Goal: Task Accomplishment & Management: Manage account settings

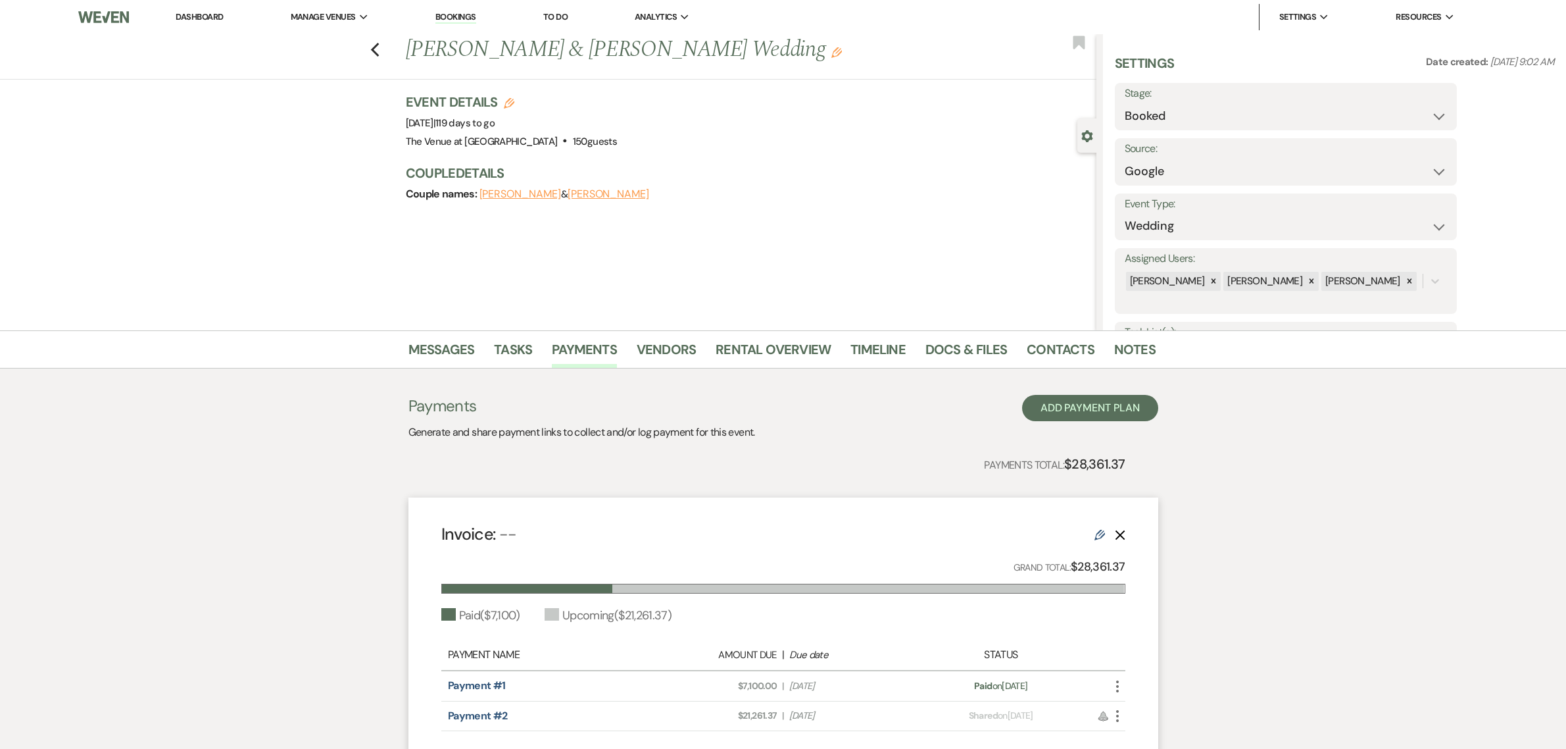
select select "6"
click at [217, 16] on link "Dashboard" at bounding box center [199, 16] width 47 height 11
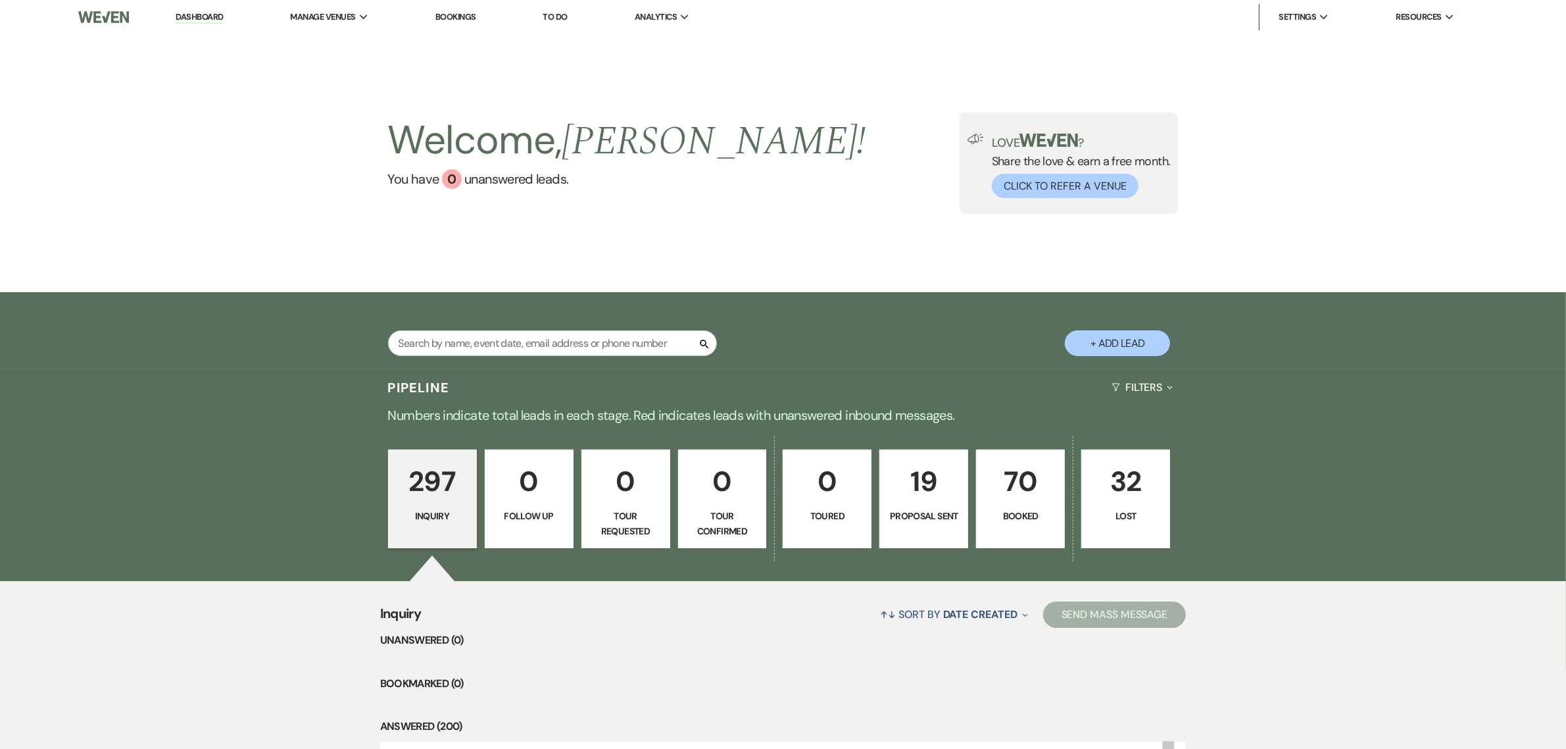
drag, startPoint x: 1031, startPoint y: 520, endPoint x: 503, endPoint y: 262, distance: 587.5
click at [1031, 520] on p "Booked" at bounding box center [1021, 515] width 72 height 14
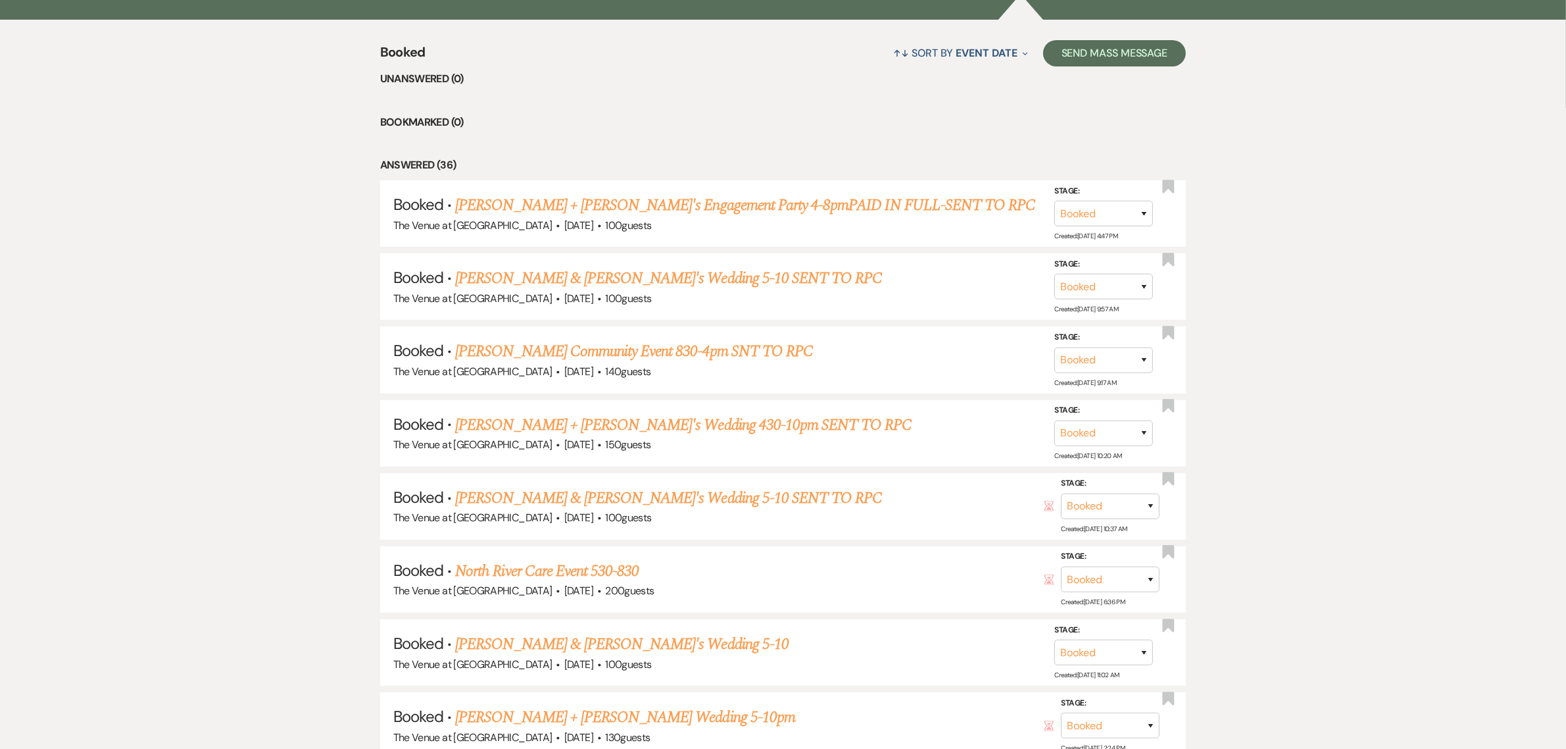
scroll to position [767, 0]
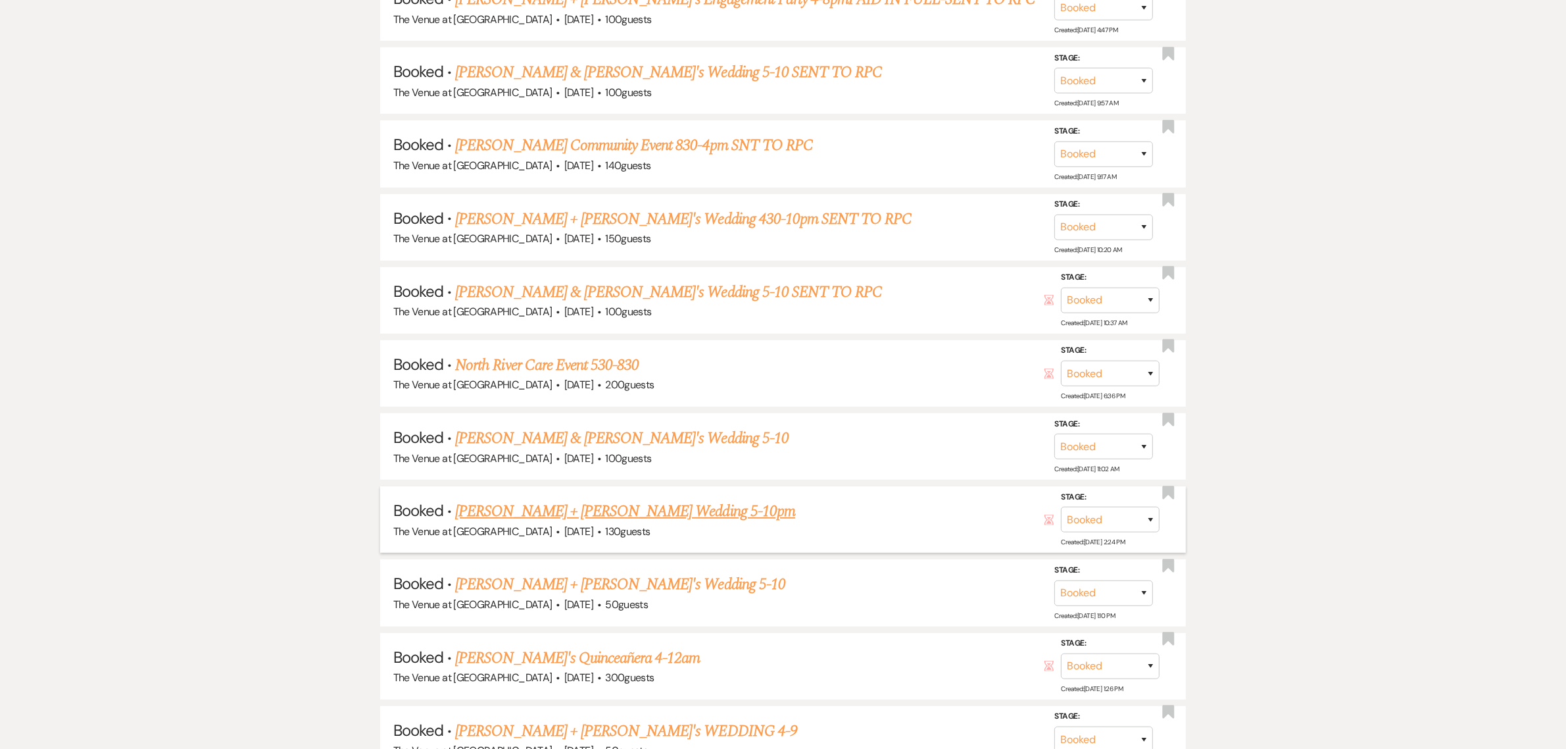
click at [559, 504] on link "[PERSON_NAME] + [PERSON_NAME] Wedding 5-10pm" at bounding box center [625, 511] width 340 height 24
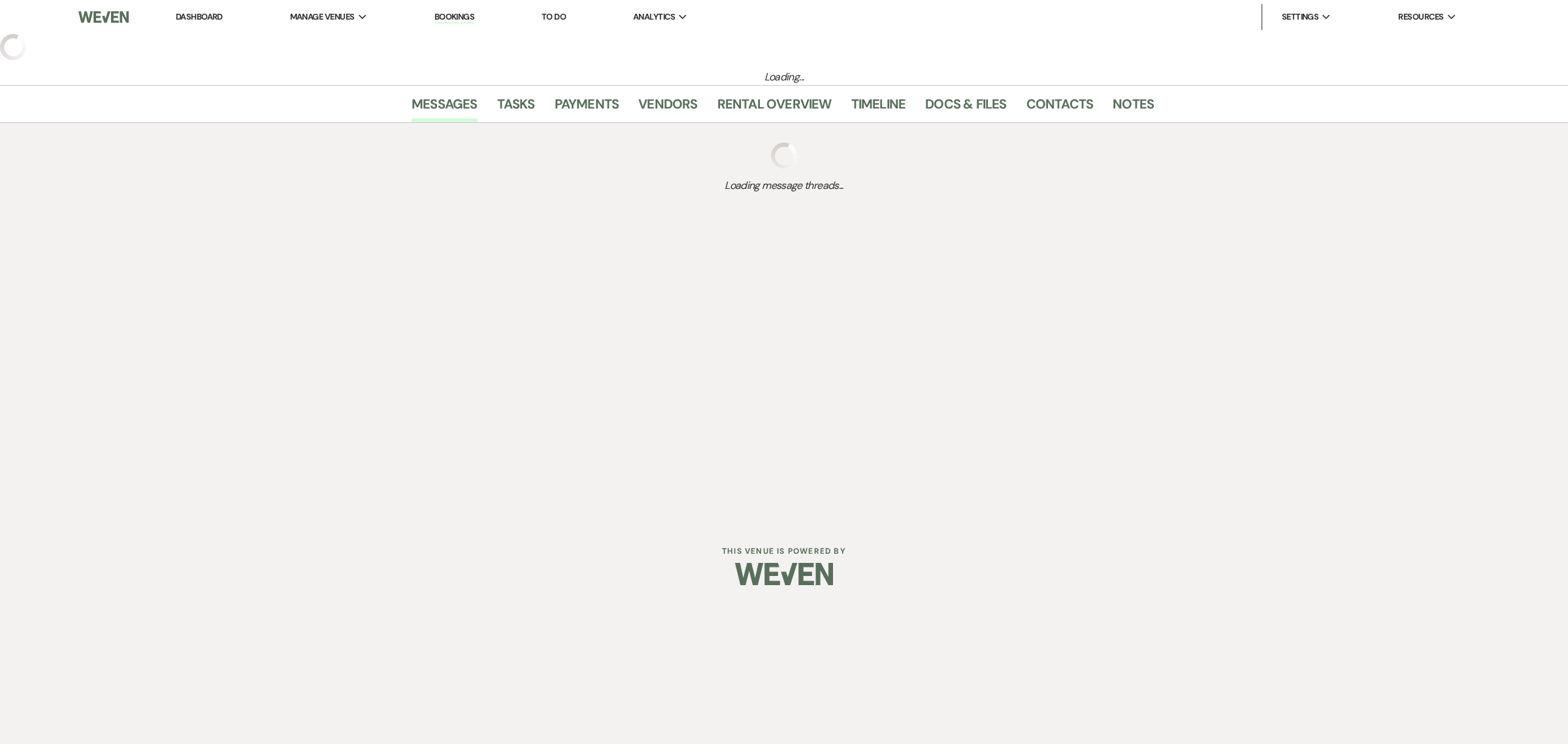
select select "12"
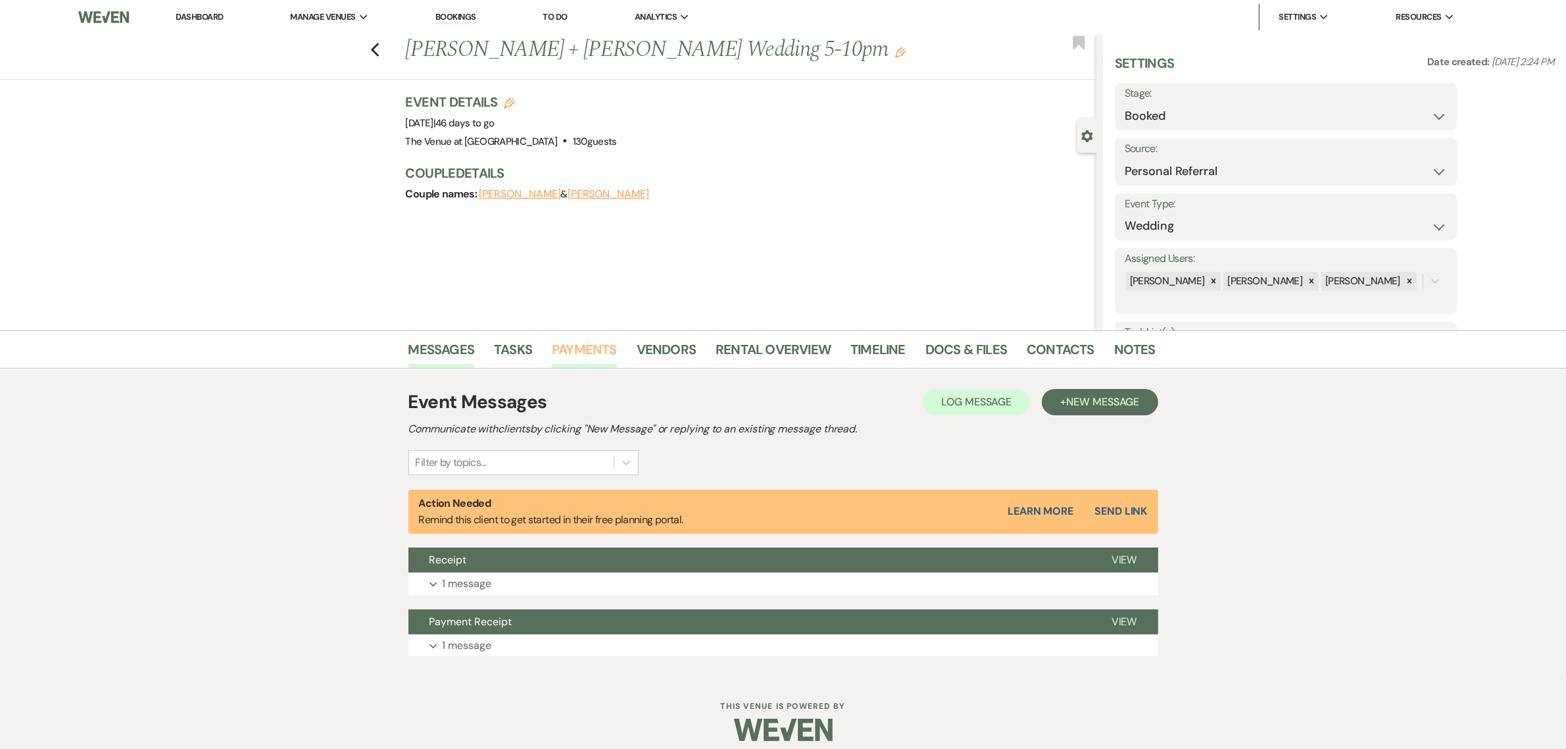
click at [592, 347] on link "Payments" at bounding box center [584, 353] width 65 height 29
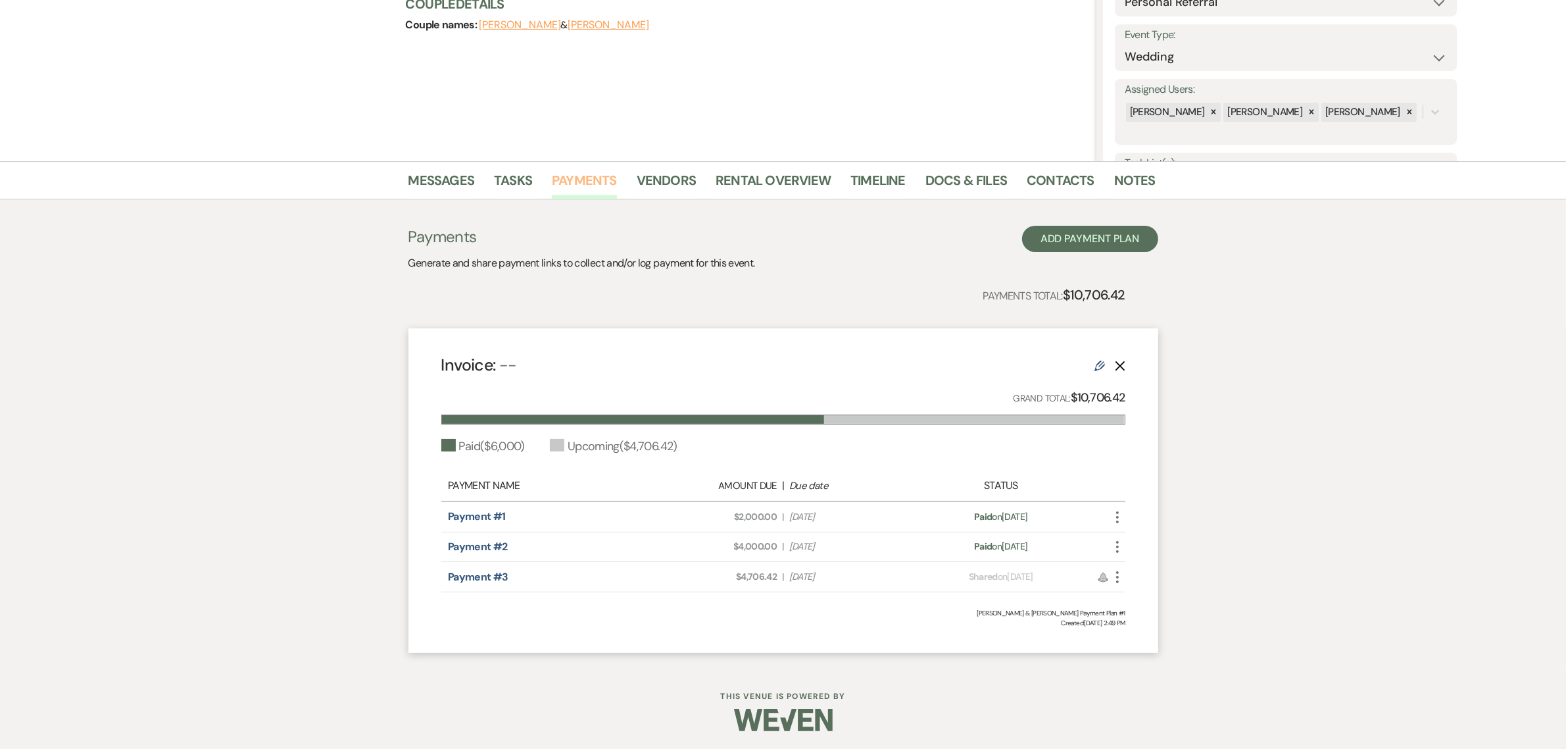
scroll to position [170, 0]
click at [487, 546] on link "Payment #2" at bounding box center [478, 546] width 60 height 14
click at [1116, 543] on icon "More" at bounding box center [1118, 546] width 16 height 16
click at [1143, 636] on link "Pencil Edit" at bounding box center [1176, 639] width 133 height 22
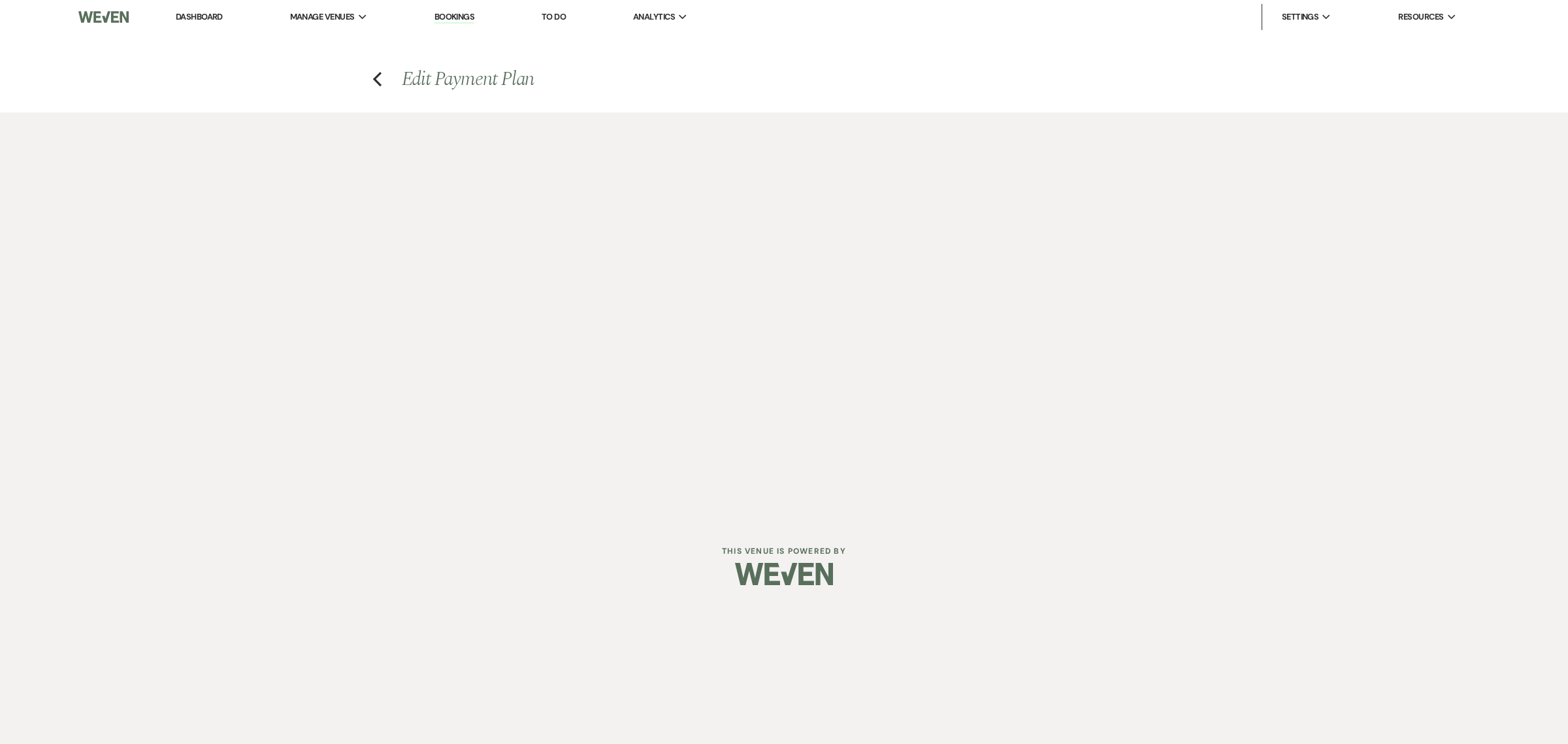
select select "1"
select select "2"
select select "flat"
select select "true"
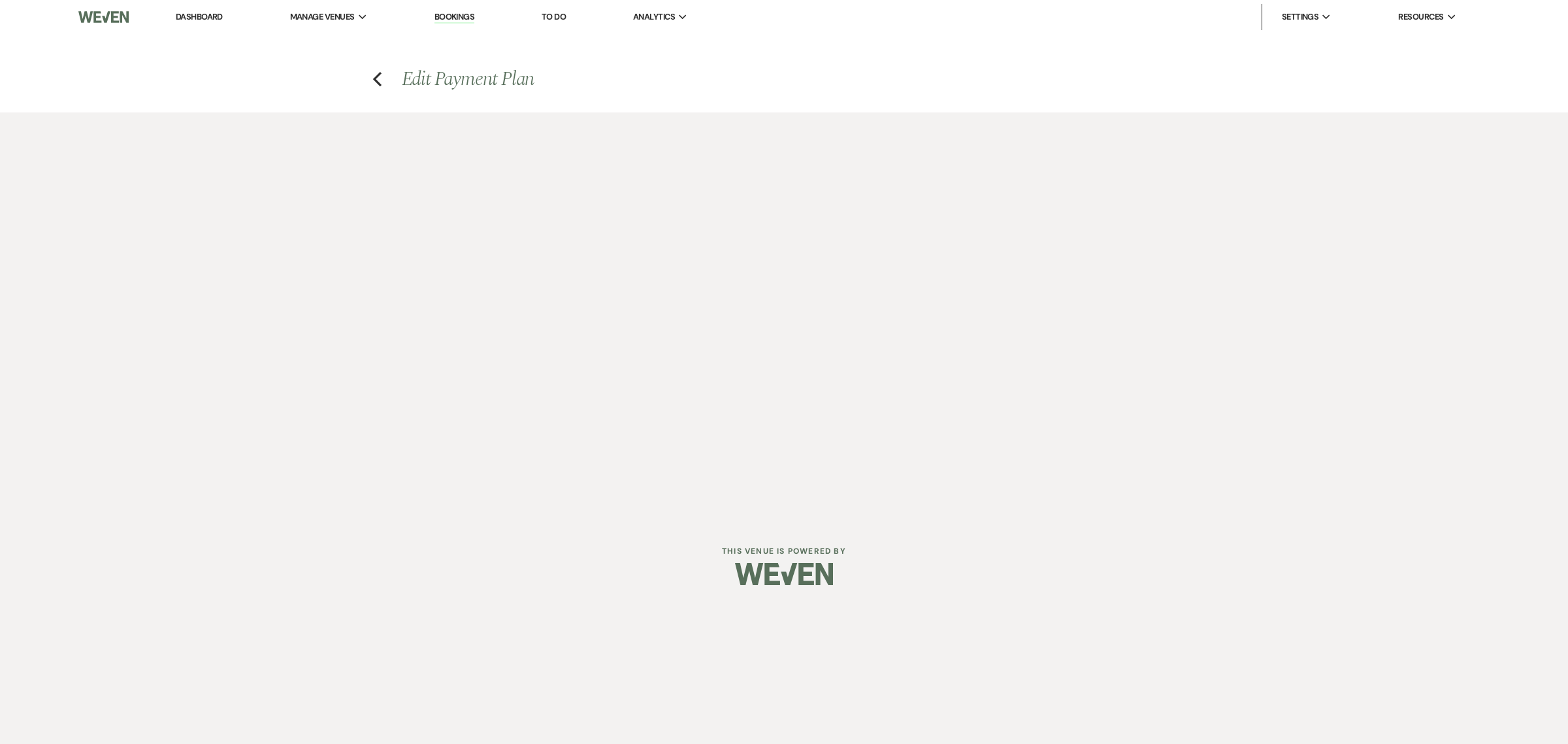
select select "client"
select select "weeks"
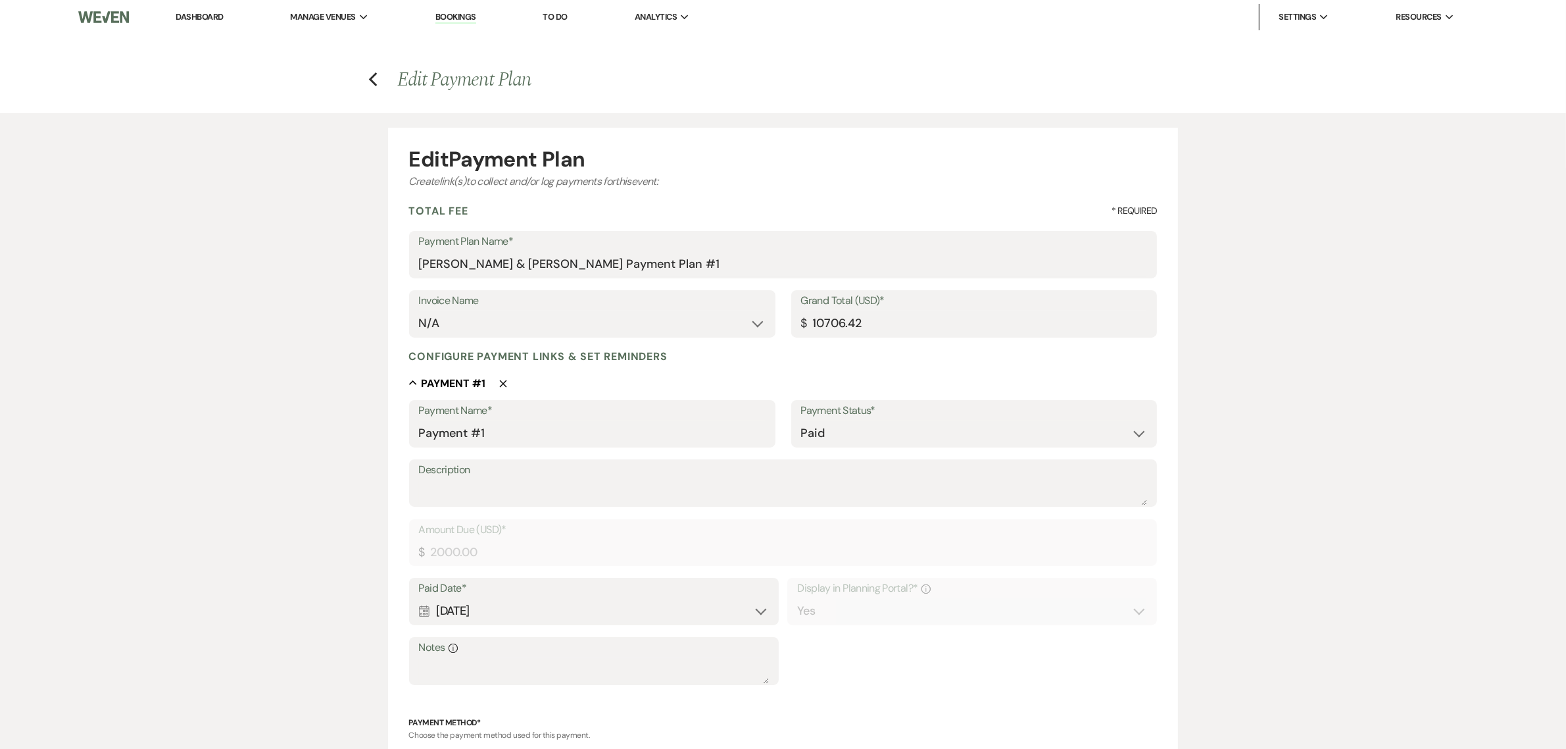
click at [205, 18] on link "Dashboard" at bounding box center [199, 16] width 47 height 11
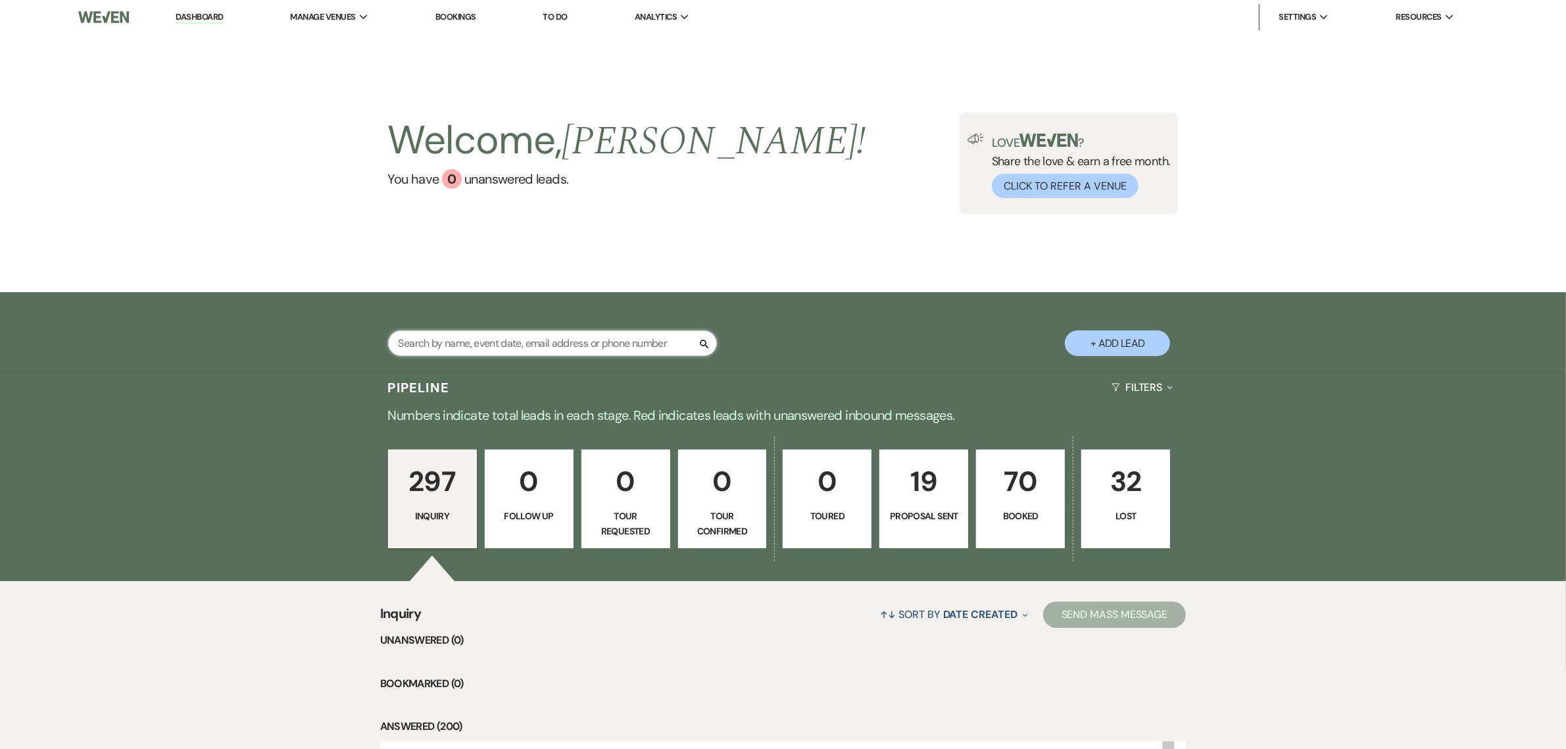
drag, startPoint x: 426, startPoint y: 336, endPoint x: 429, endPoint y: 349, distance: 12.9
click at [426, 337] on input "text" at bounding box center [552, 343] width 329 height 26
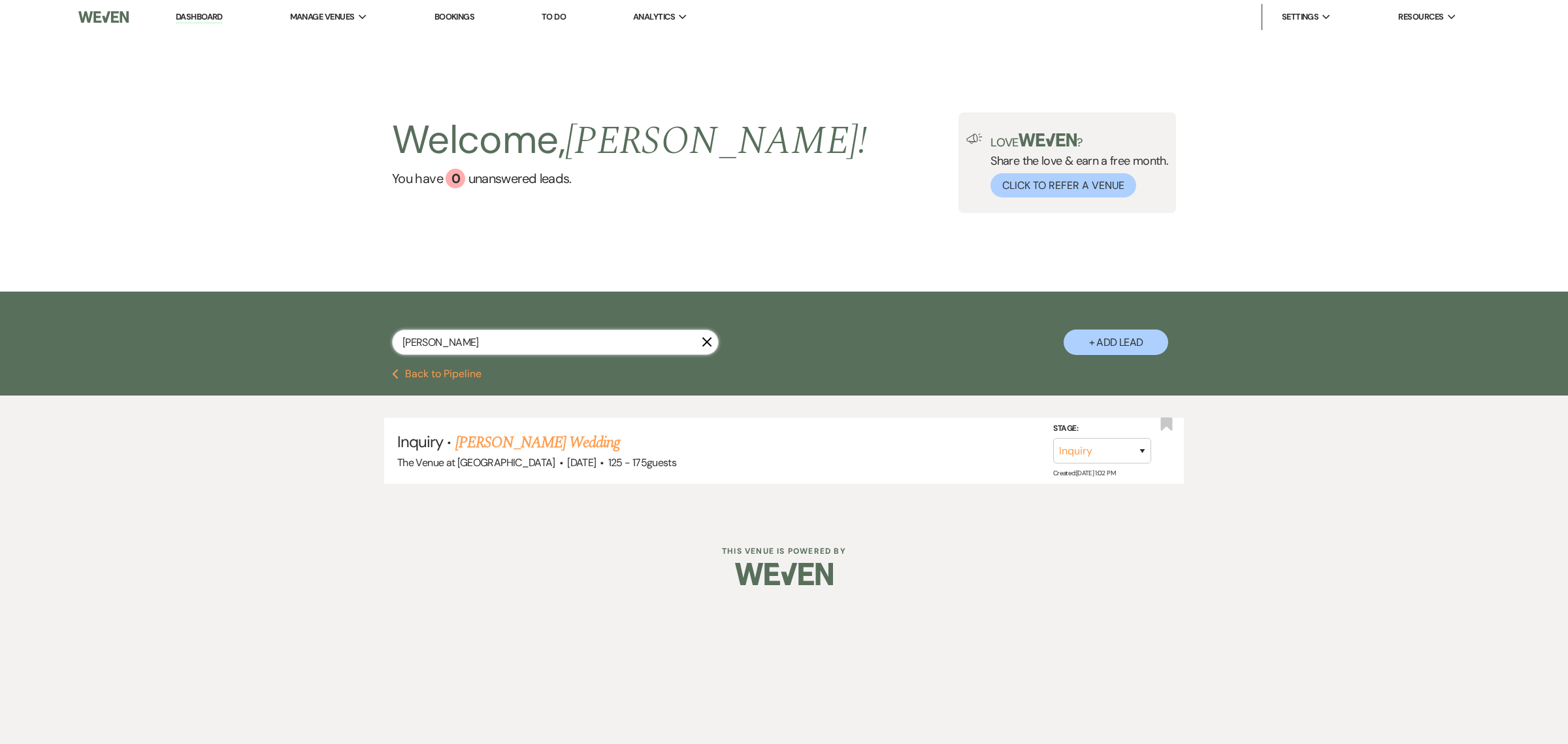
drag, startPoint x: 440, startPoint y: 343, endPoint x: 355, endPoint y: 335, distance: 85.4
click at [355, 335] on div "[PERSON_NAME] + Add Lead" at bounding box center [784, 332] width 940 height 68
type input "[PERSON_NAME]"
drag, startPoint x: 1517, startPoint y: 156, endPoint x: 1491, endPoint y: 154, distance: 26.1
click at [1518, 155] on div "Welcome, [PERSON_NAME] ! You have 0 unanswered lead s . Love ? Share the love &…" at bounding box center [784, 162] width 1568 height 257
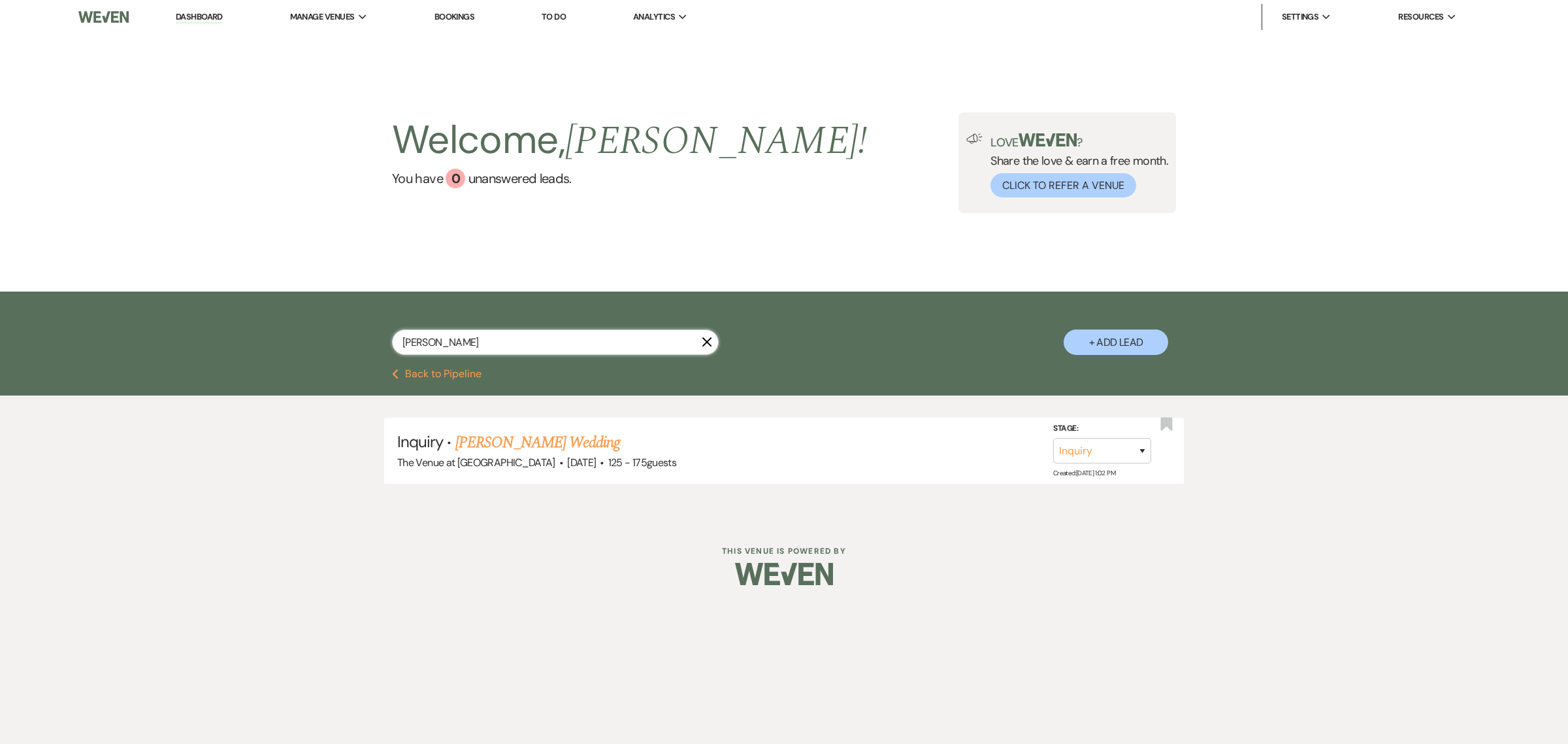
drag, startPoint x: 420, startPoint y: 340, endPoint x: 365, endPoint y: 341, distance: 55.0
click at [365, 341] on div "[PERSON_NAME] + Add Lead" at bounding box center [784, 332] width 940 height 68
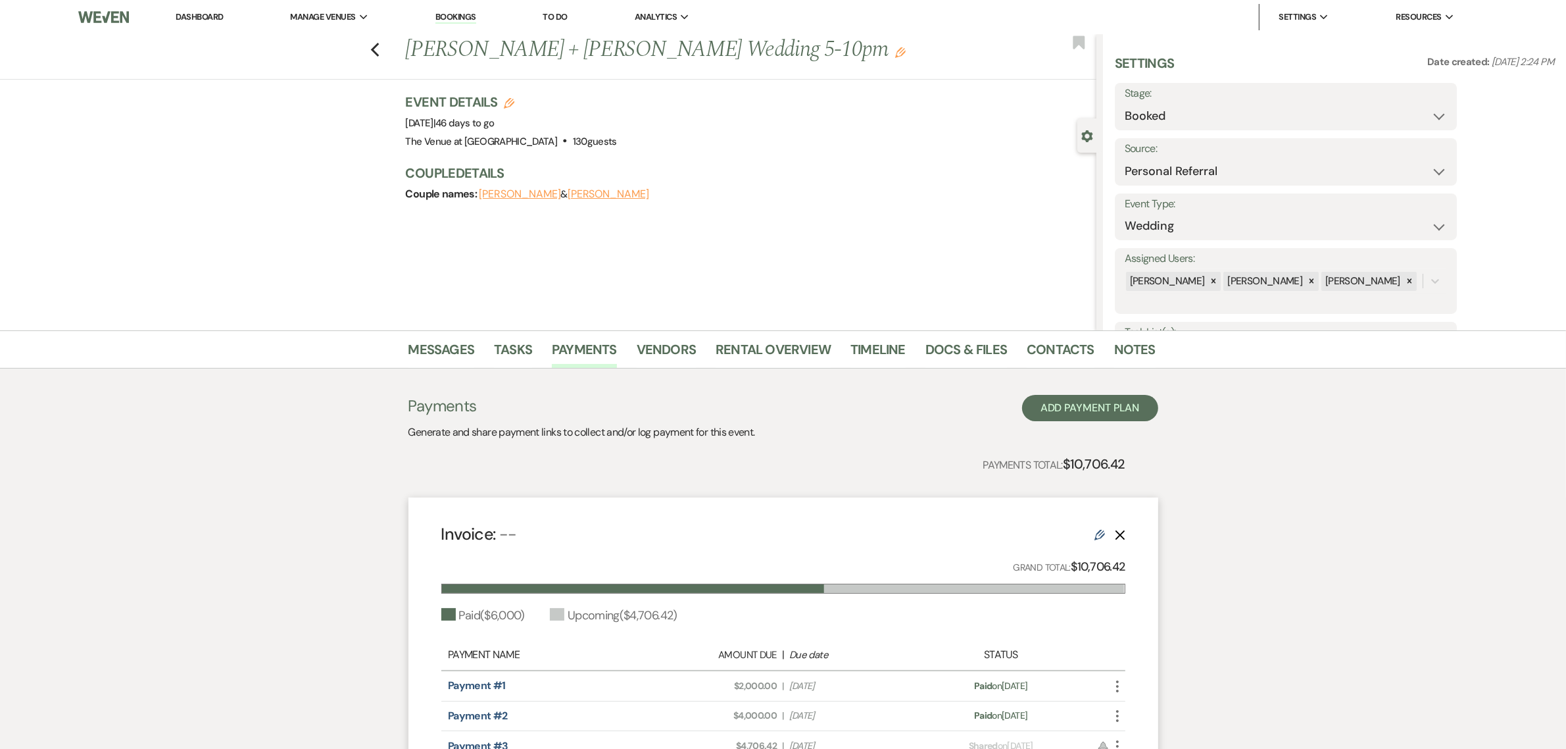
click at [829, 247] on div "Previous Sarrah + Casey's Wedding 5-10pm Edit Bookmark Gear Settings Settings D…" at bounding box center [548, 182] width 1097 height 296
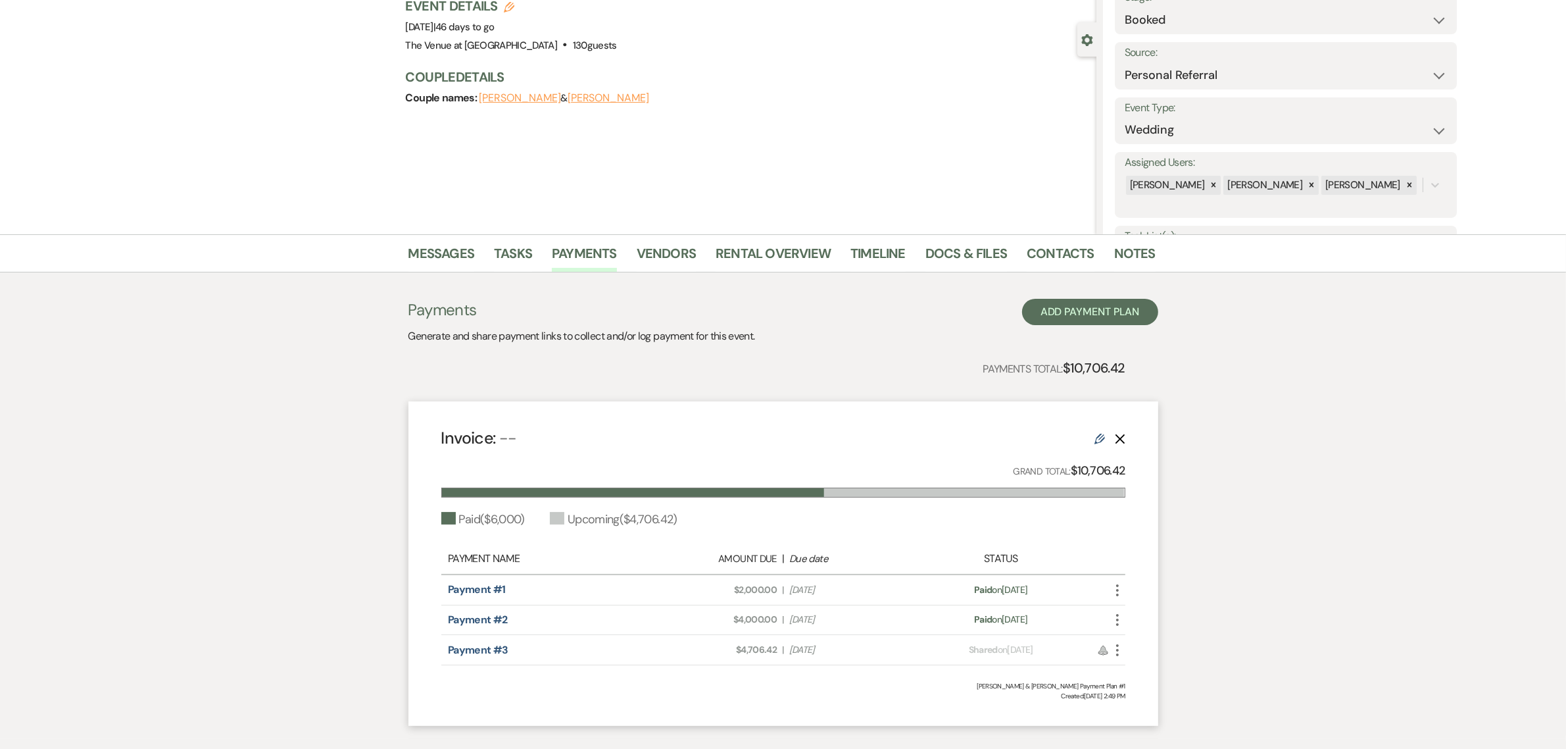
scroll to position [109, 0]
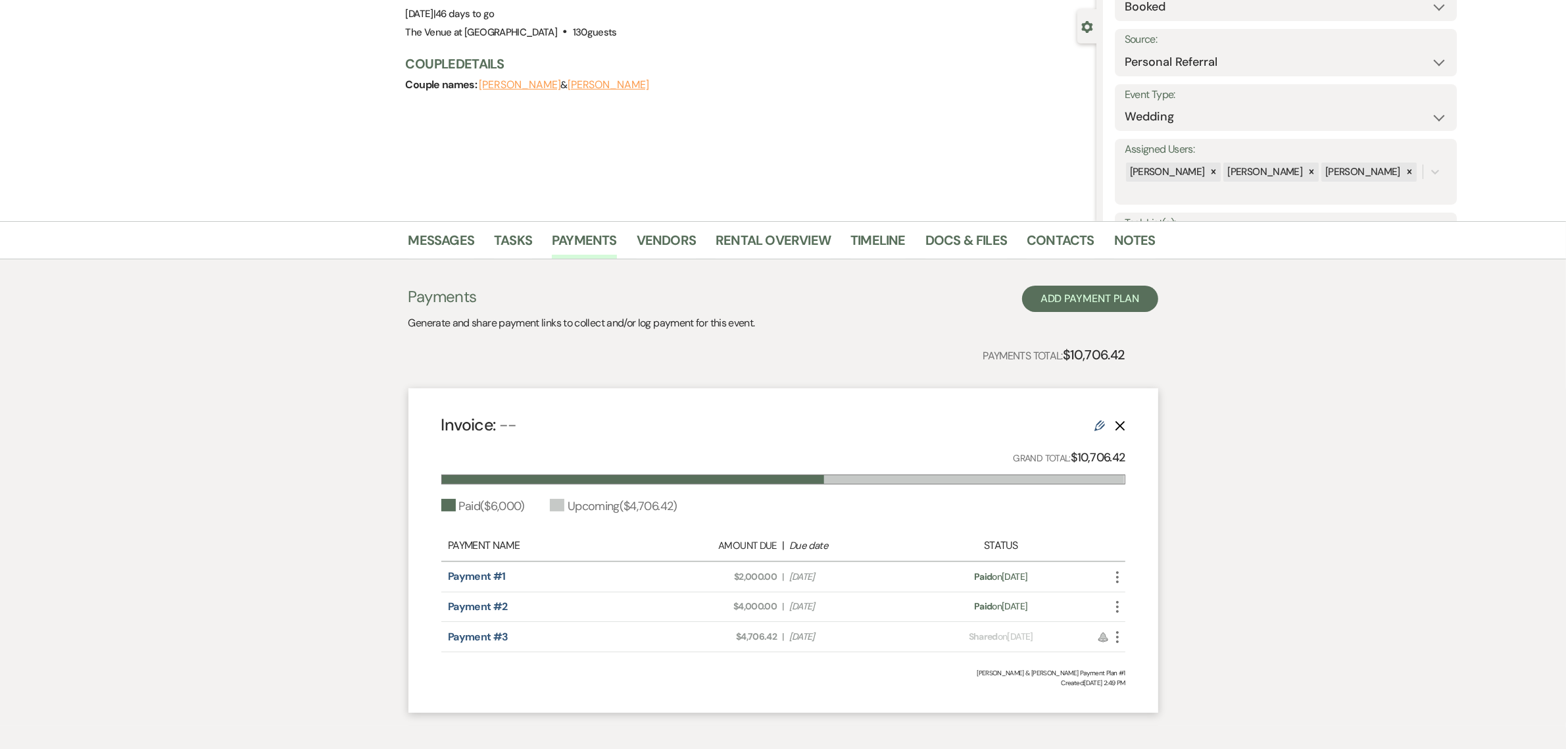
click at [1122, 601] on icon "More" at bounding box center [1118, 607] width 16 height 16
click at [1150, 695] on link "Pencil Edit" at bounding box center [1176, 700] width 133 height 22
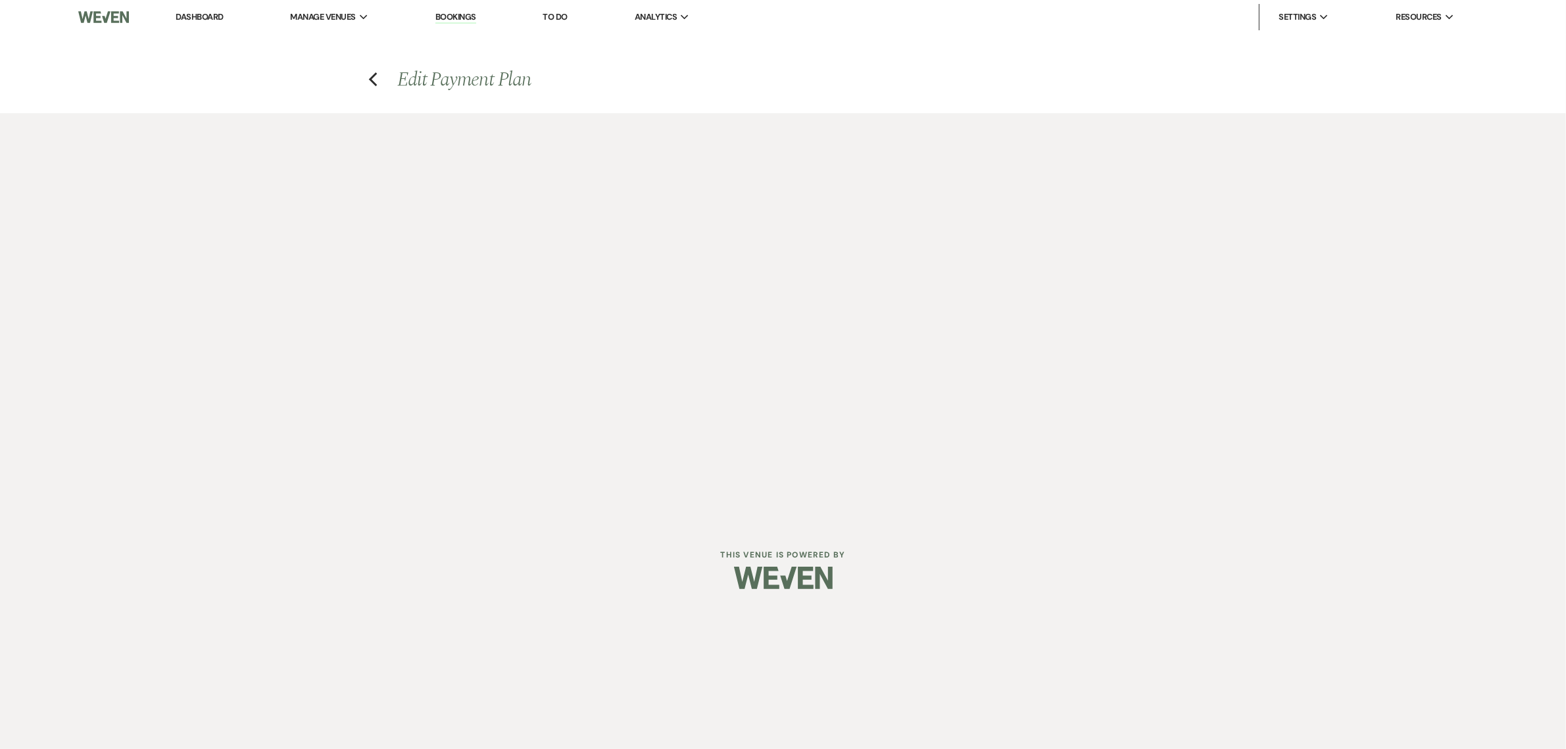
select select "1"
select select "2"
select select "flat"
select select "true"
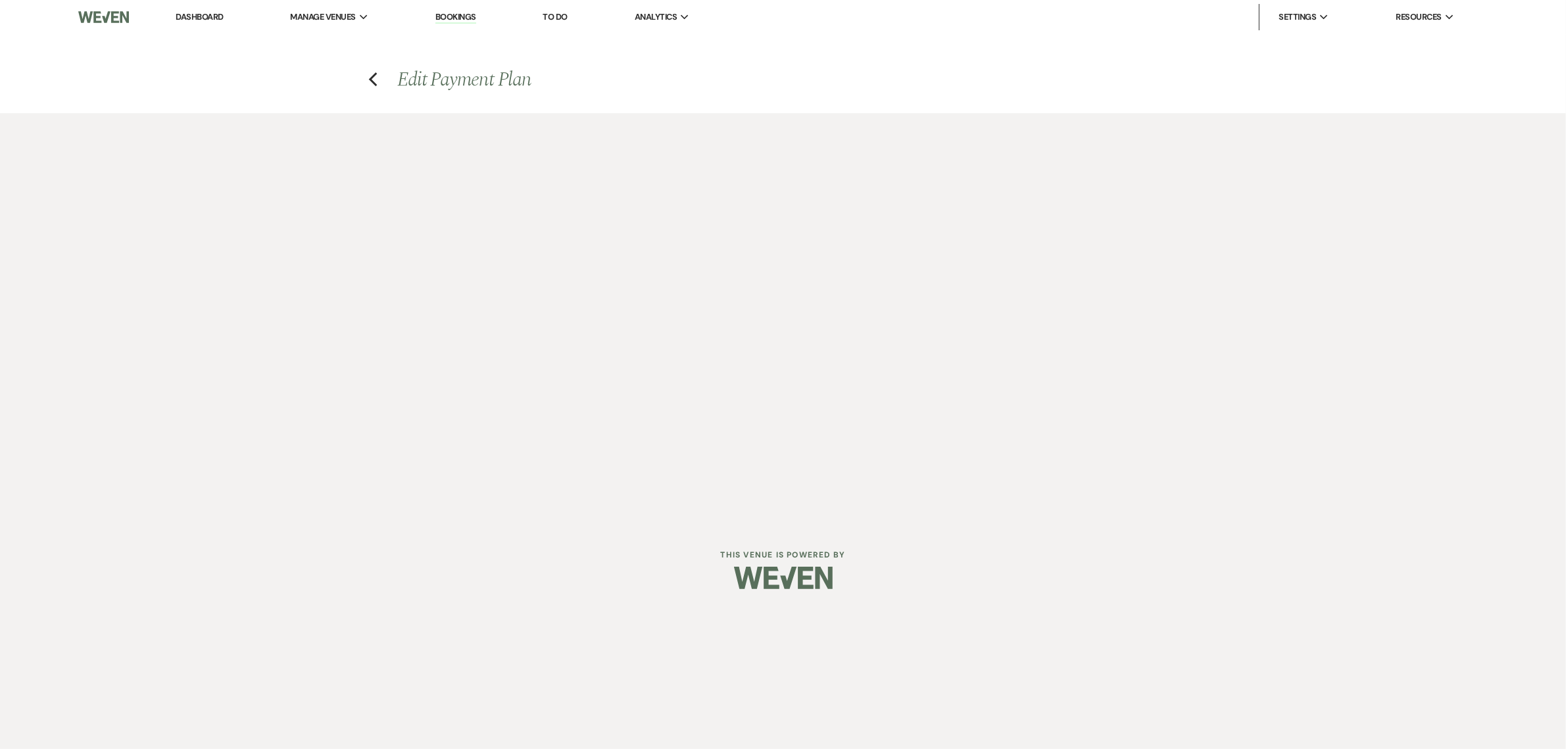
select select "client"
select select "weeks"
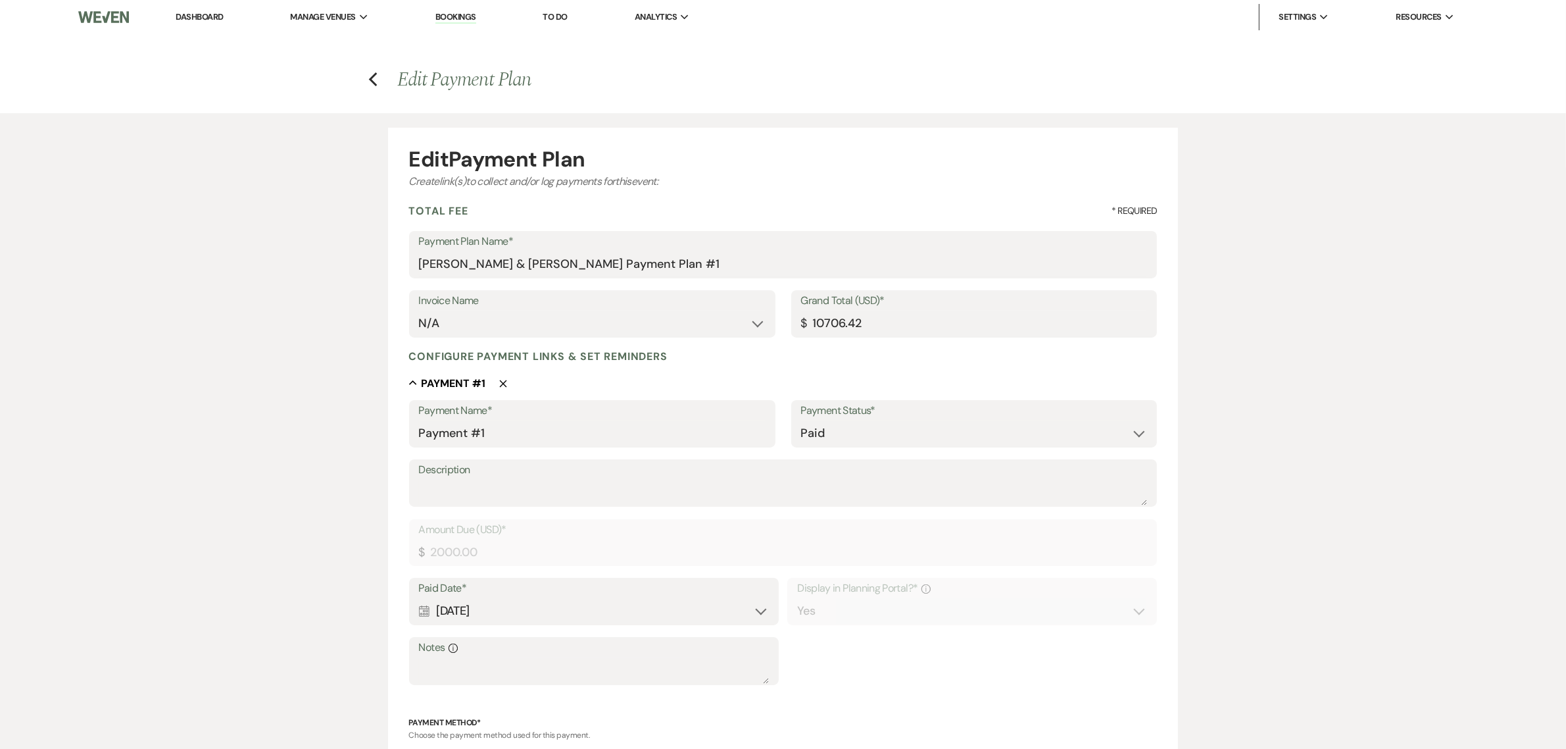
click at [214, 14] on link "Dashboard" at bounding box center [199, 16] width 47 height 11
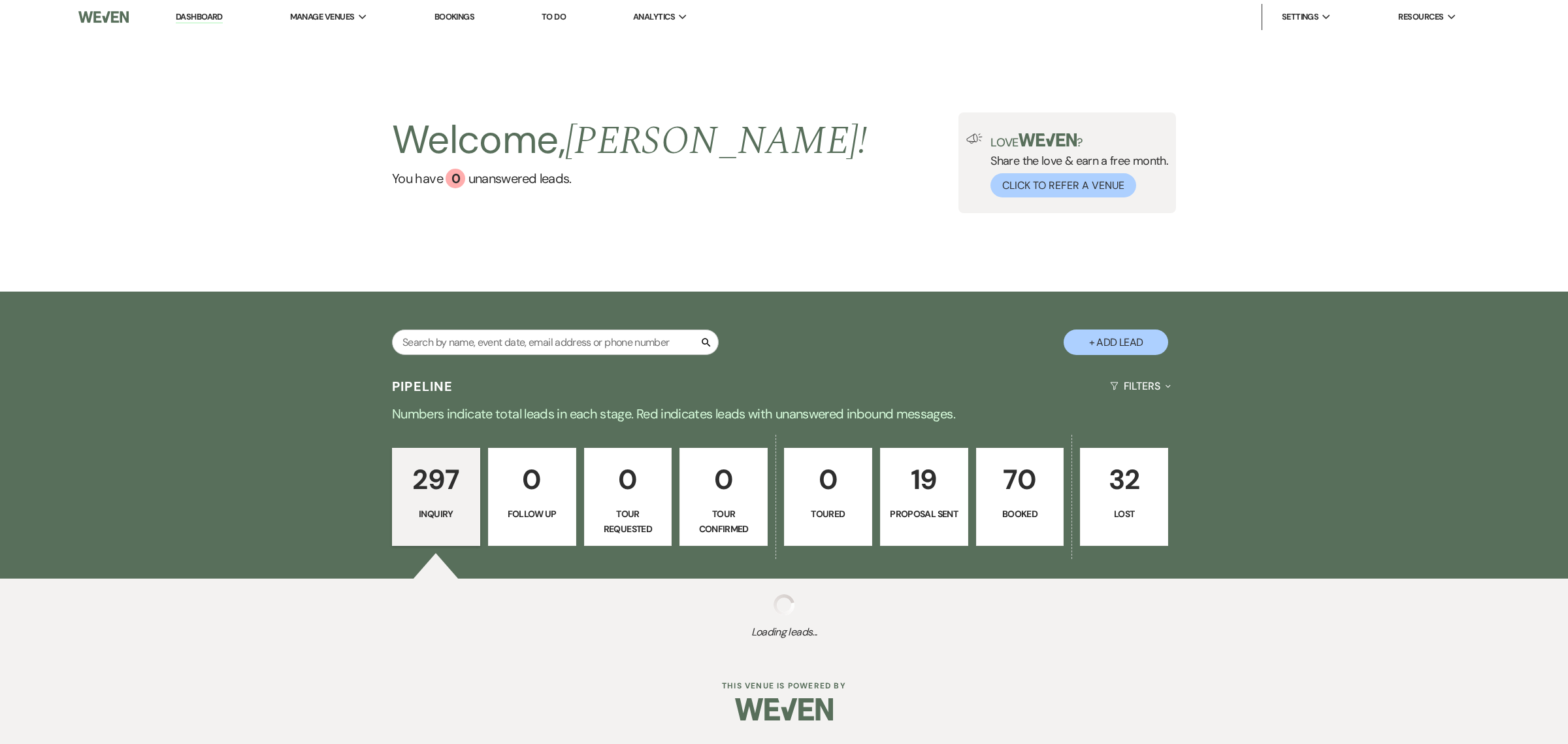
click at [1356, 131] on div "Welcome, [PERSON_NAME] ! You have 0 unanswered lead s . Love ? Share the love &…" at bounding box center [784, 162] width 1568 height 257
